Goal: Find specific page/section: Find specific page/section

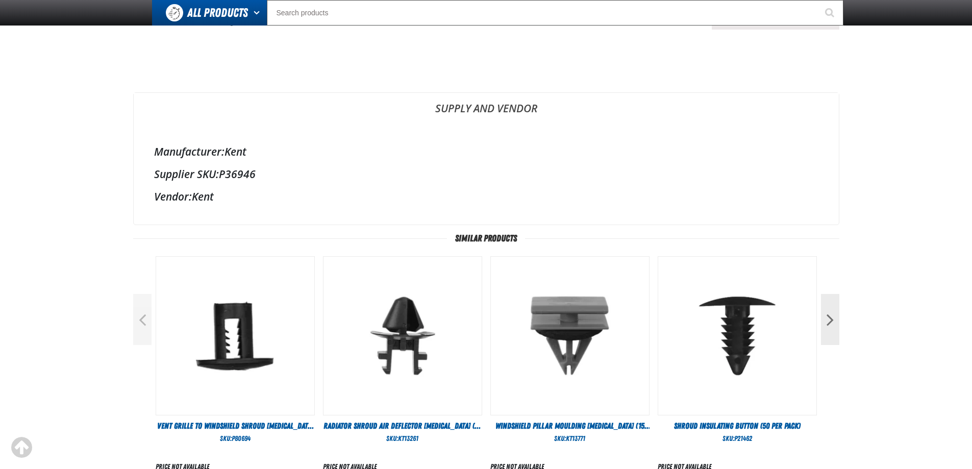
scroll to position [102, 0]
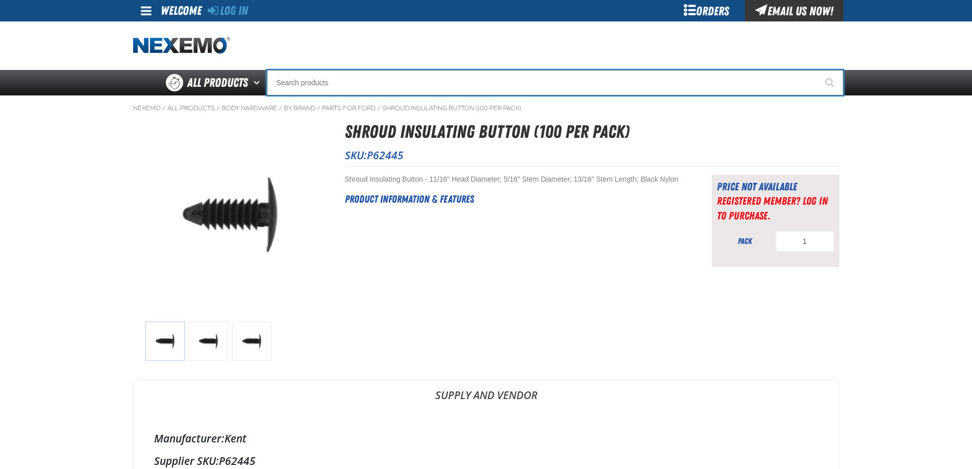
paste input "KT13261"
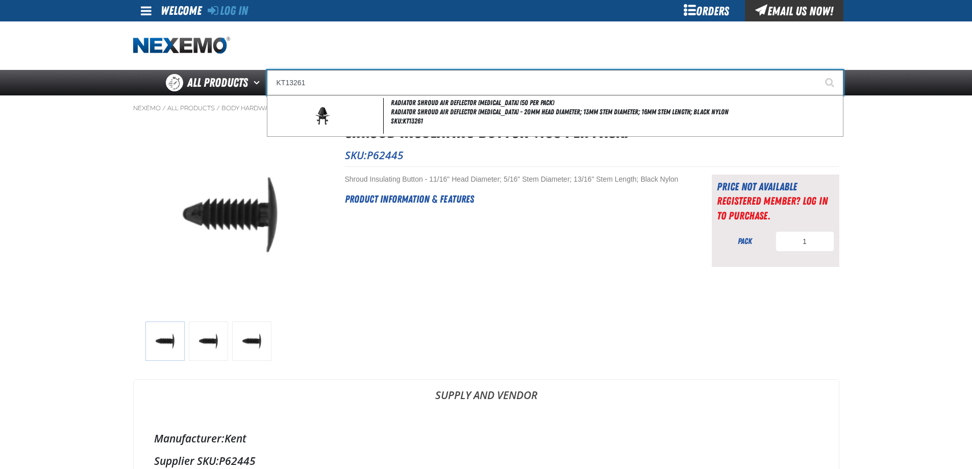
type input "KT13261"
click at [818, 70] on button "Start Searching" at bounding box center [831, 83] width 26 height 26
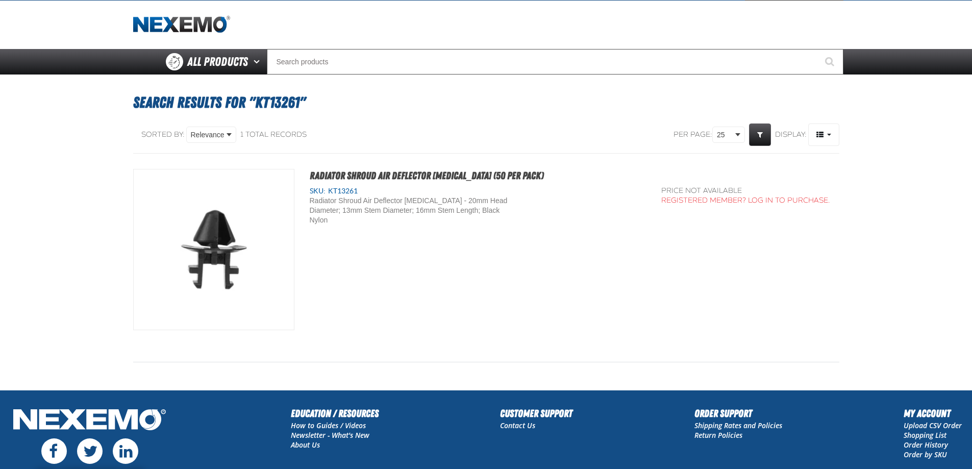
scroll to position [10, 0]
